Goal: Task Accomplishment & Management: Complete application form

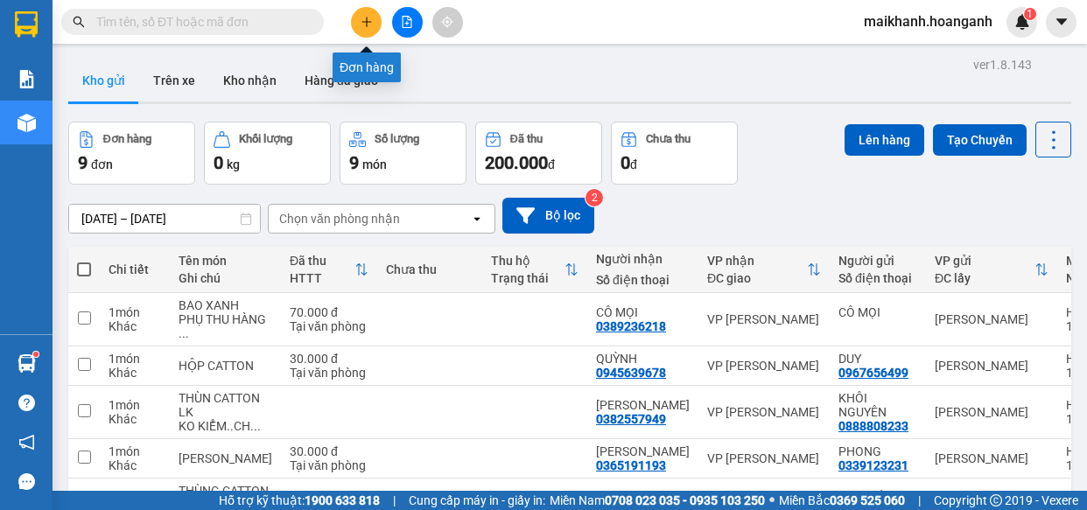
click at [367, 21] on icon "plus" at bounding box center [366, 21] width 10 height 1
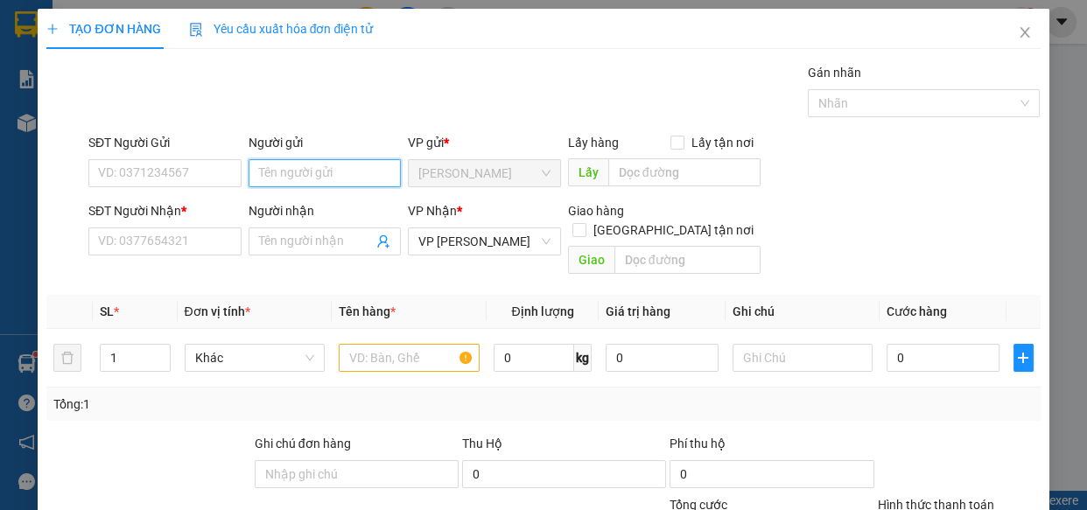
click at [295, 170] on input "Người gửi" at bounding box center [324, 173] width 153 height 28
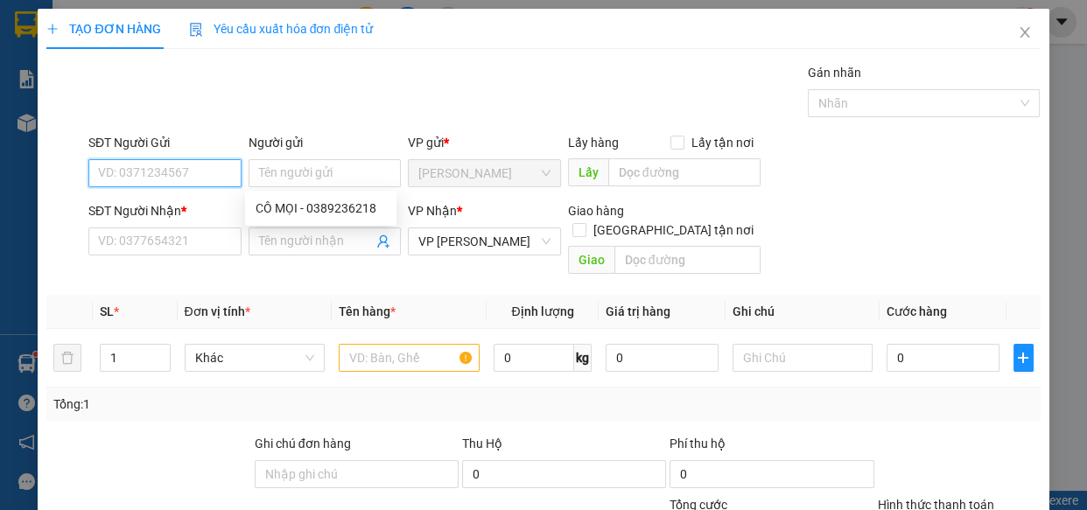
click at [183, 175] on input "SĐT Người Gửi" at bounding box center [164, 173] width 153 height 28
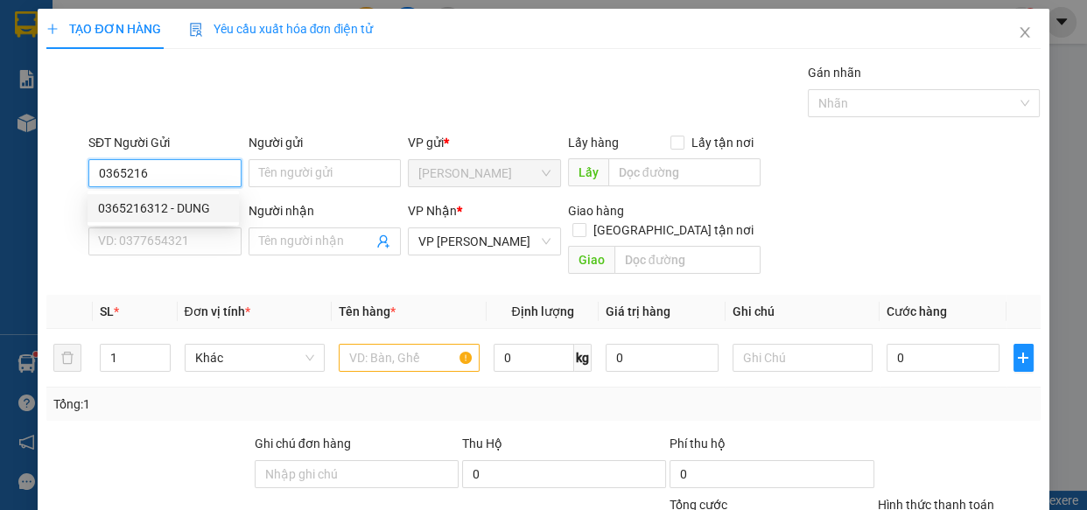
click at [133, 209] on div "0365216312 - DUNG" at bounding box center [163, 208] width 130 height 19
type input "0365216312"
type input "DUNG"
type input "20.000"
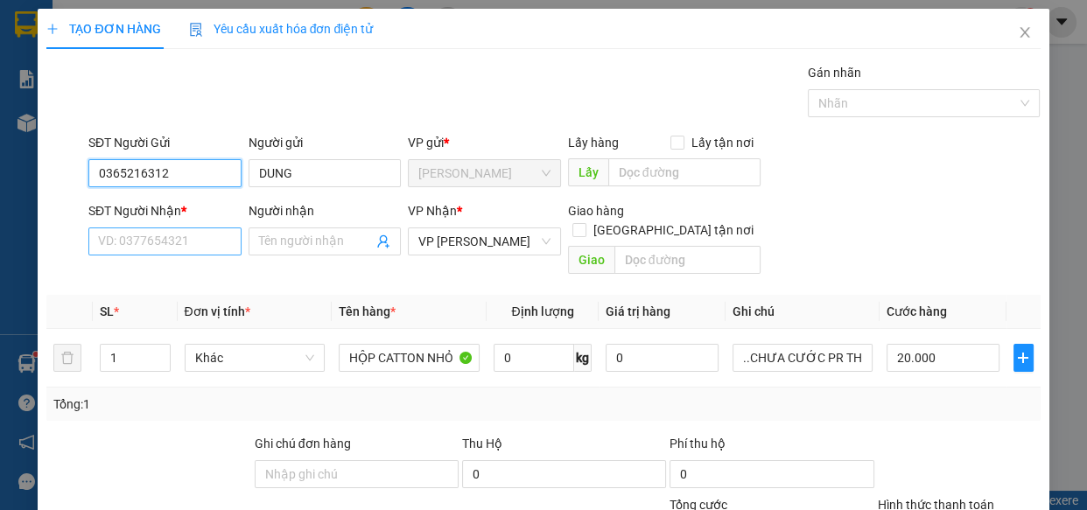
type input "0365216312"
click at [179, 241] on input "SĐT Người Nhận *" at bounding box center [164, 241] width 153 height 28
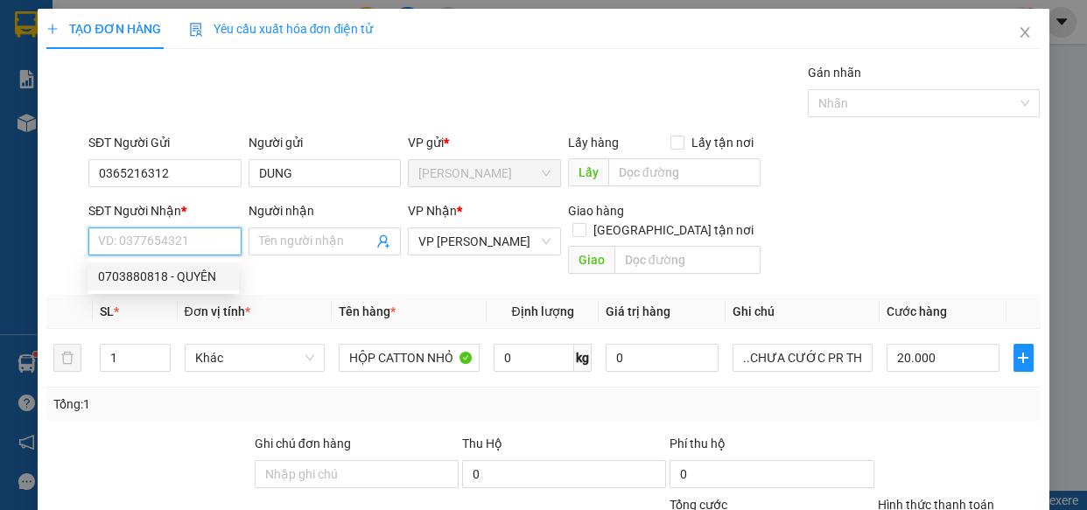
click at [184, 276] on div "0703880818 - QUYÊN" at bounding box center [163, 276] width 130 height 19
type input "0703880818"
type input "QUYÊN"
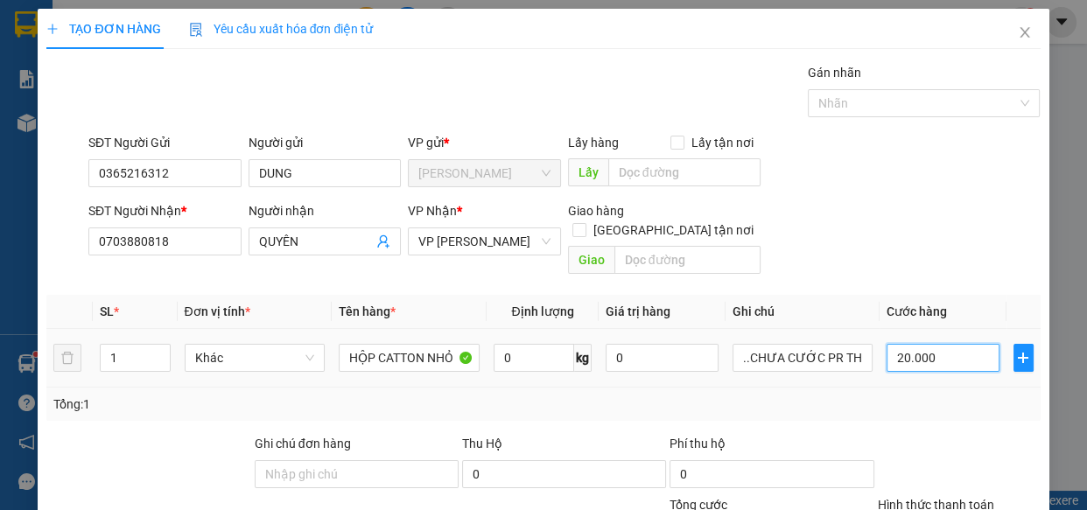
click at [951, 344] on input "20.000" at bounding box center [942, 358] width 113 height 28
type input "0"
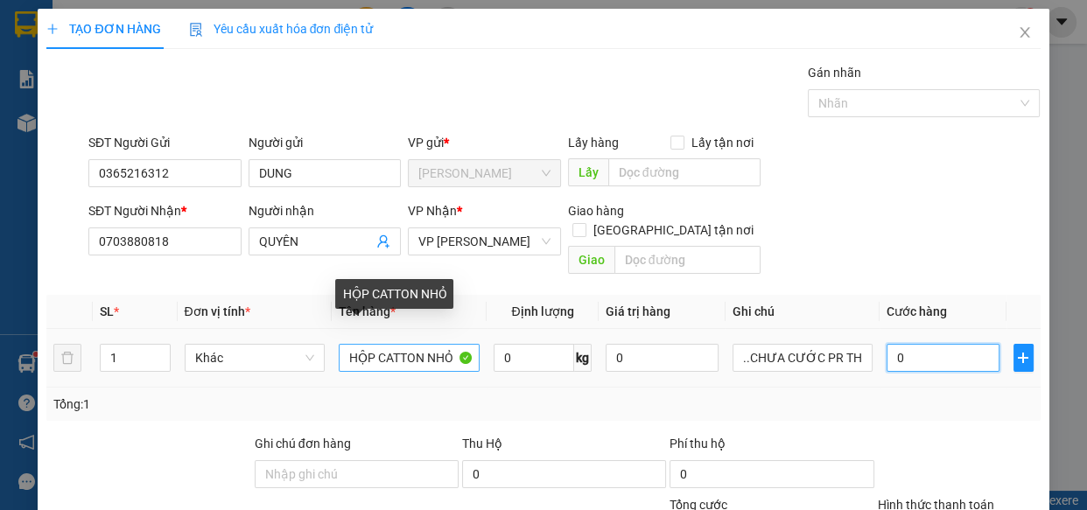
type input "0"
click at [457, 344] on input "HỘP CATTON NHỎ" at bounding box center [409, 358] width 141 height 28
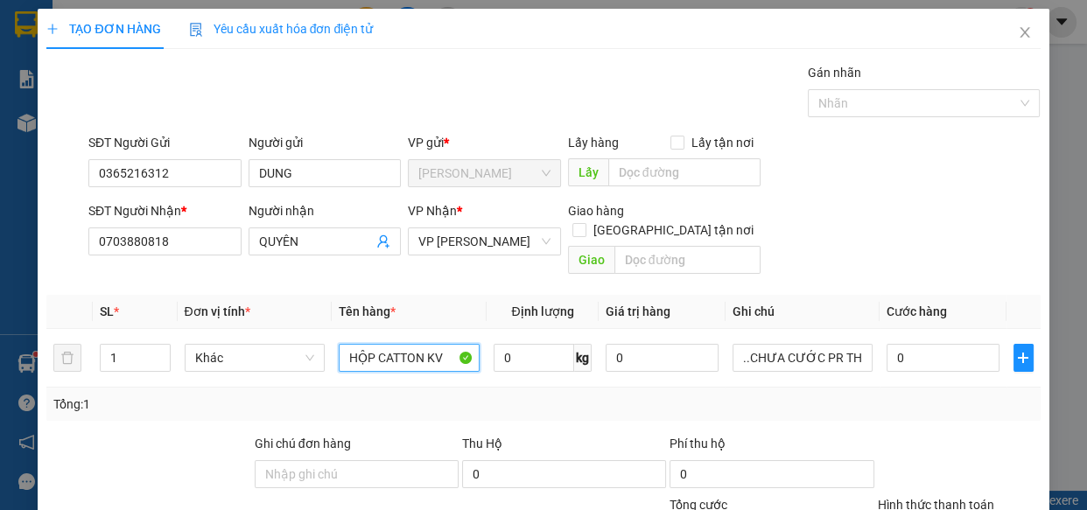
type input "HỘP CATTON KV"
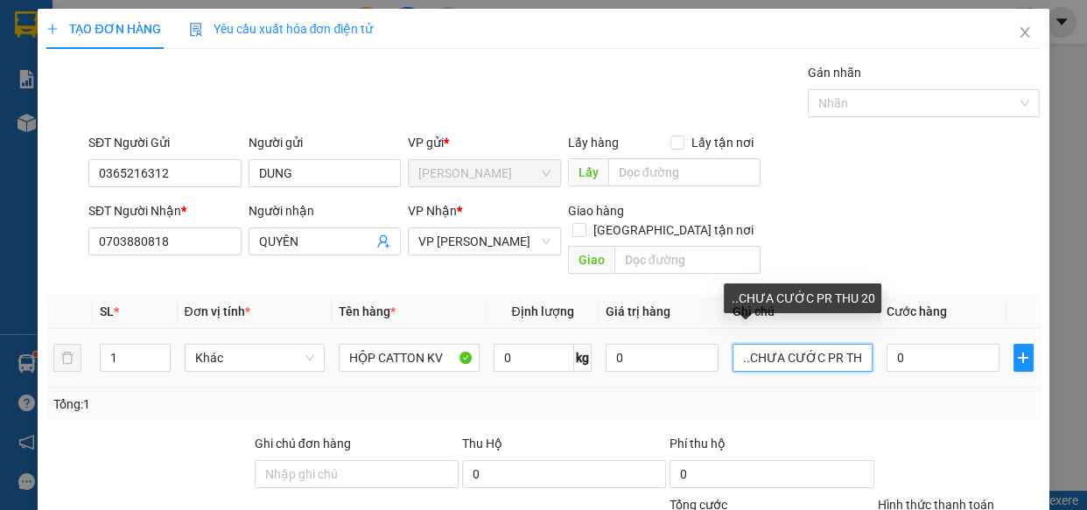
click at [738, 345] on input "..CHƯA CƯỚC PR THU 20" at bounding box center [802, 358] width 141 height 28
click at [737, 344] on input ".CHƯA CƯỚC PR THU 20" at bounding box center [802, 358] width 141 height 28
click at [856, 344] on input "CHƯA CƯỚC PR THU 20" at bounding box center [802, 358] width 141 height 28
click at [856, 344] on input "CHƯA CƯỚC PR T0" at bounding box center [802, 358] width 141 height 28
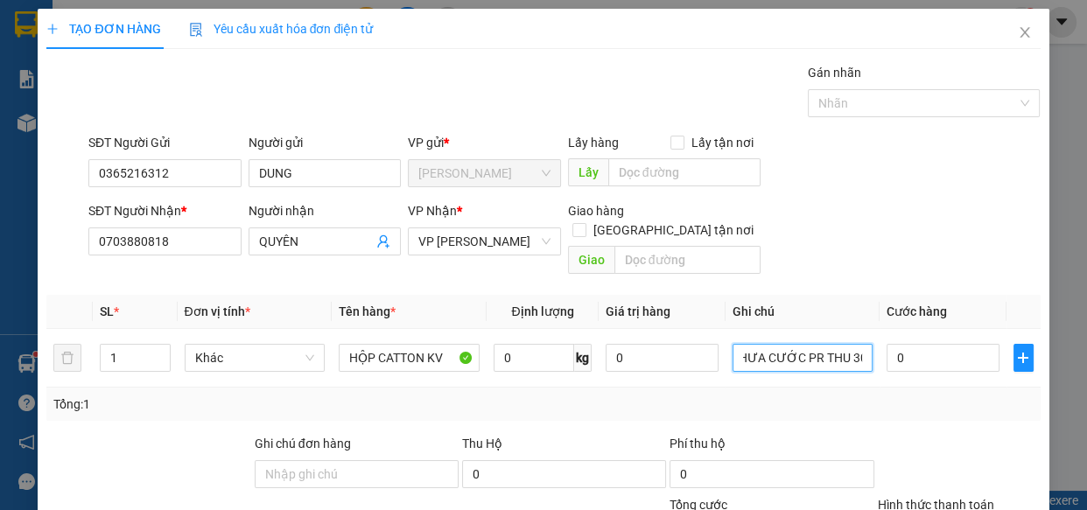
type input "CHƯA CƯỚC PR THU 30"
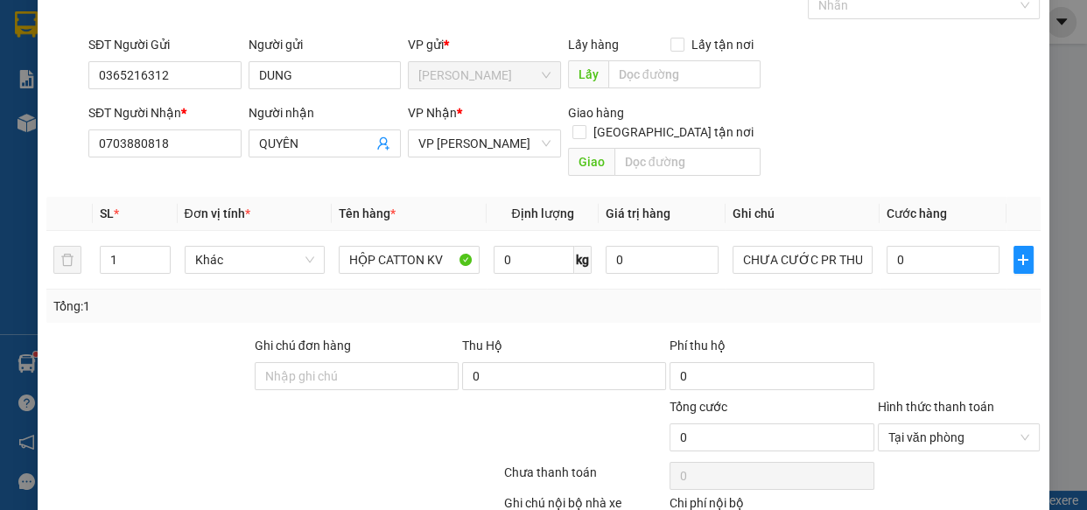
scroll to position [191, 0]
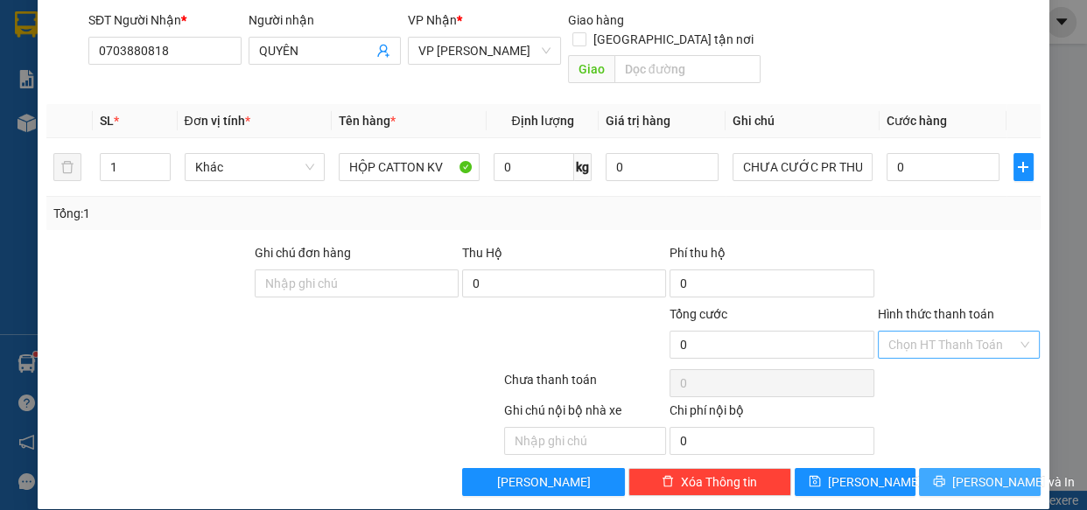
click at [997, 472] on span "[PERSON_NAME] và In" at bounding box center [1013, 481] width 122 height 19
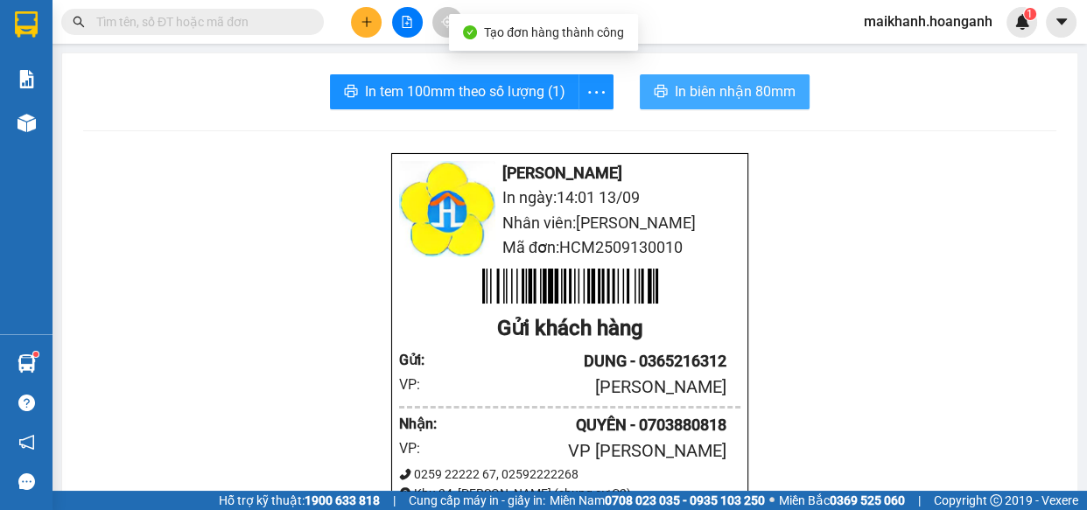
click at [714, 87] on span "In biên nhận 80mm" at bounding box center [735, 91] width 121 height 22
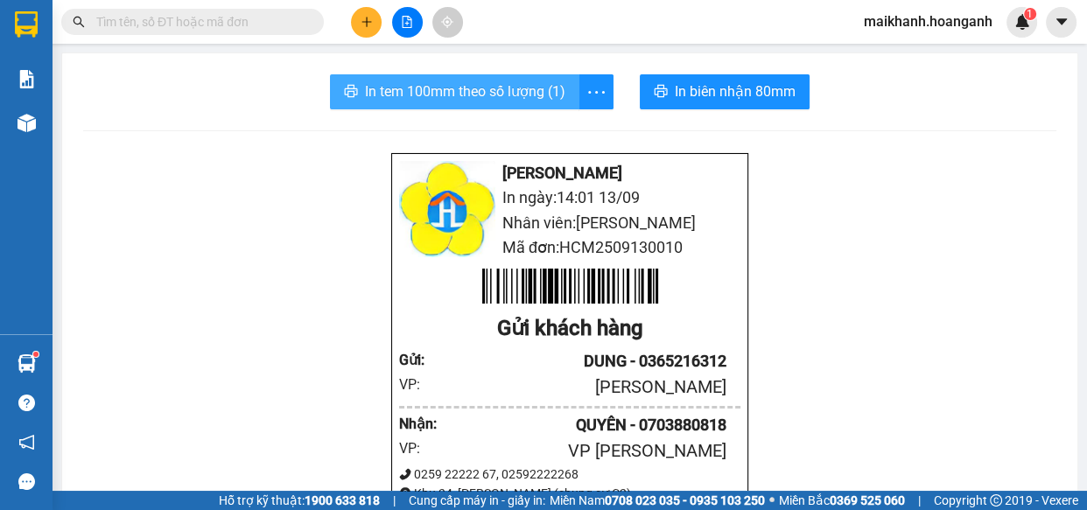
click at [481, 90] on span "In tem 100mm theo số lượng (1)" at bounding box center [465, 91] width 200 height 22
